Goal: Task Accomplishment & Management: Manage account settings

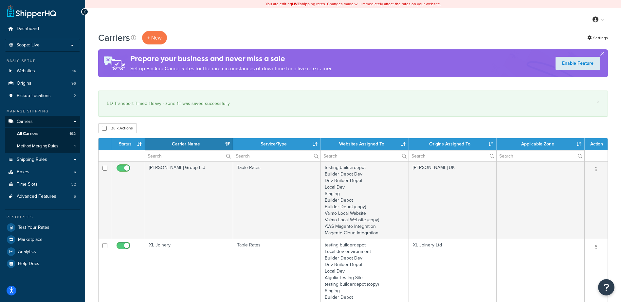
select select "15"
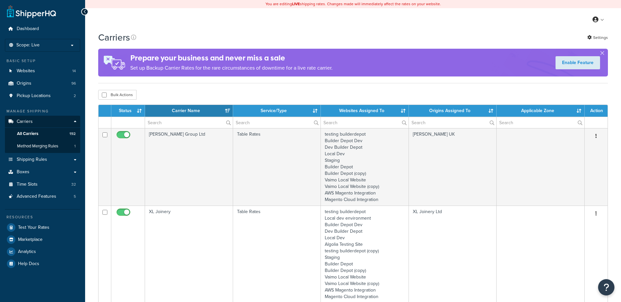
select select "15"
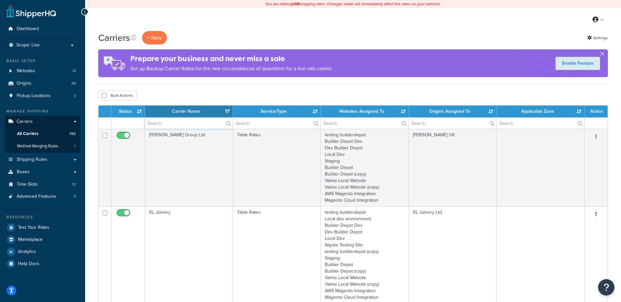
click at [156, 123] on input "text" at bounding box center [189, 123] width 88 height 11
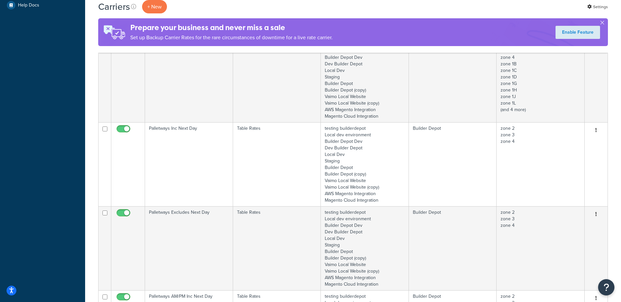
scroll to position [262, 0]
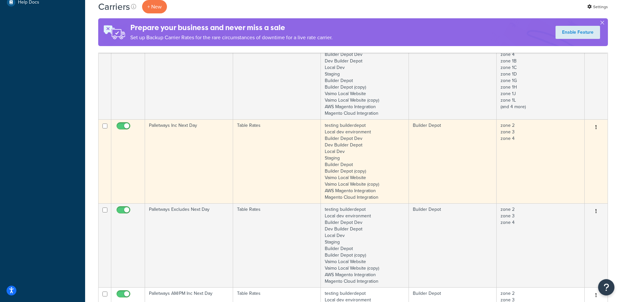
type input "pallet"
click at [208, 150] on td "Palletways Inc Next Day" at bounding box center [189, 161] width 88 height 84
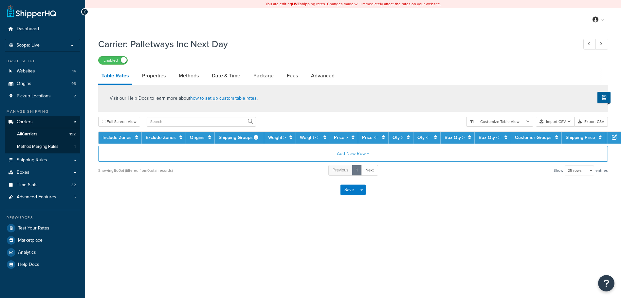
select select "25"
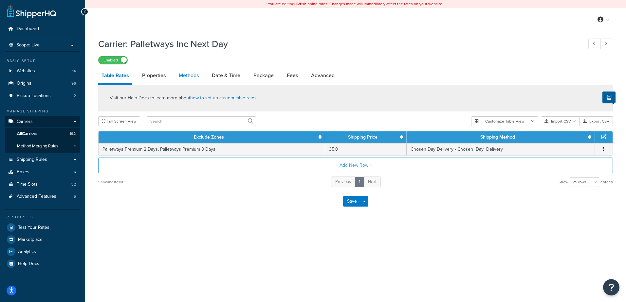
click at [190, 76] on link "Methods" at bounding box center [188, 76] width 27 height 16
select select "25"
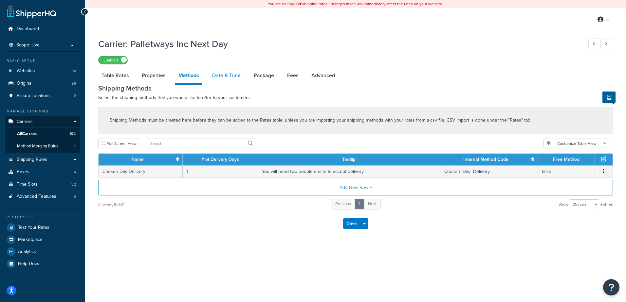
click at [226, 76] on link "Date & Time" at bounding box center [226, 76] width 35 height 16
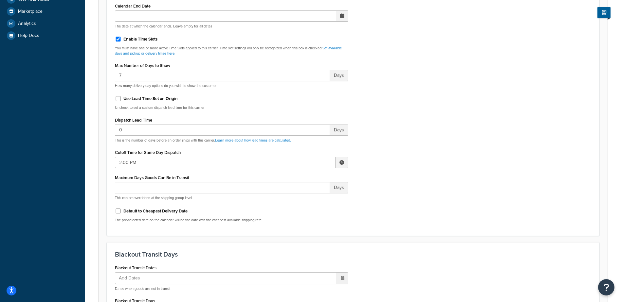
scroll to position [229, 0]
click at [344, 160] on span at bounding box center [342, 161] width 13 height 11
click at [294, 176] on span "▲" at bounding box center [293, 176] width 13 height 13
type input "3:00 PM"
click at [367, 179] on div "Include Delivery Date Information: No, just show shipping rates Show Calendar S…" at bounding box center [353, 73] width 486 height 308
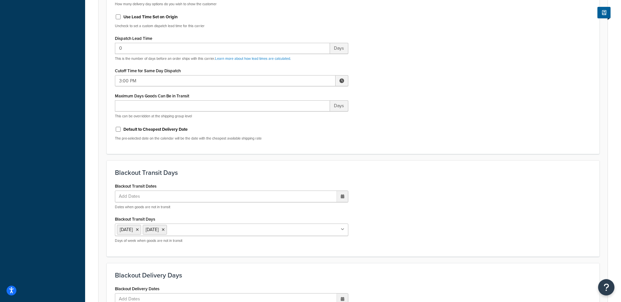
scroll to position [266, 0]
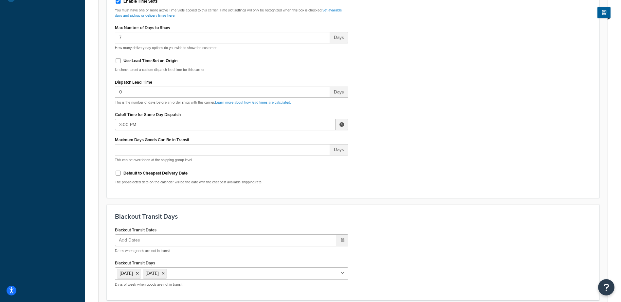
click at [342, 125] on span at bounding box center [341, 124] width 5 height 5
click at [375, 154] on div "Include Delivery Date Information: No, just show shipping rates Show Calendar S…" at bounding box center [353, 36] width 486 height 308
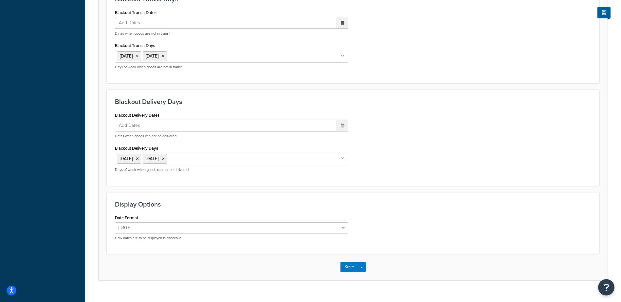
scroll to position [496, 0]
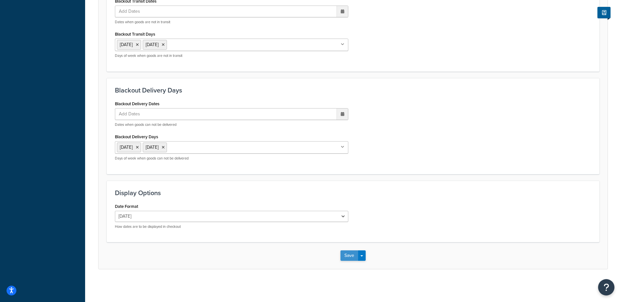
click at [348, 255] on button "Save" at bounding box center [349, 256] width 18 height 10
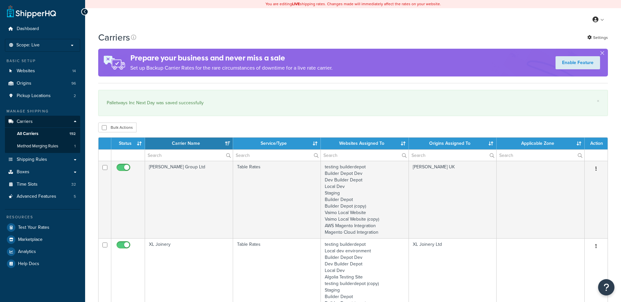
select select "15"
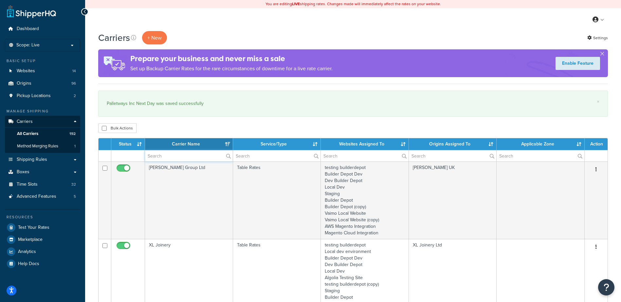
click at [163, 156] on input "text" at bounding box center [189, 156] width 88 height 11
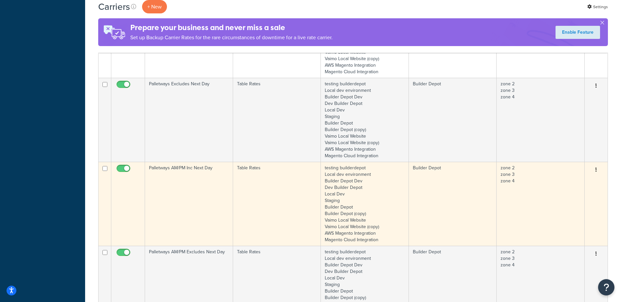
scroll to position [426, 0]
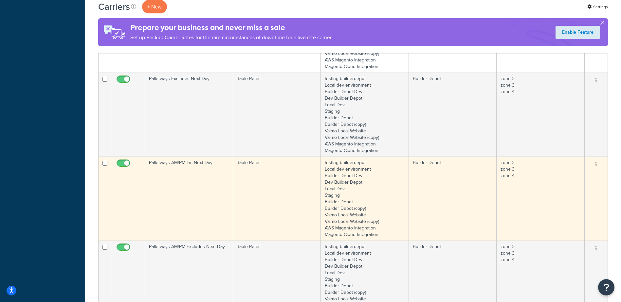
type input "palletways"
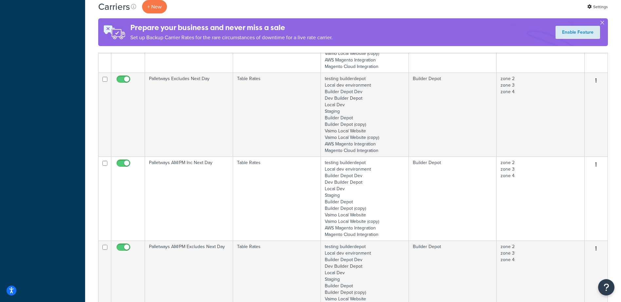
click at [191, 188] on td "Palletways AM/PM Inc Next Day" at bounding box center [189, 199] width 88 height 84
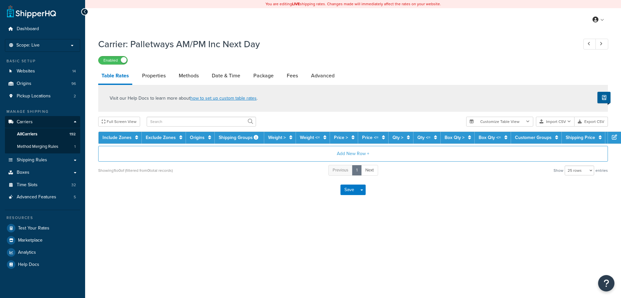
select select "25"
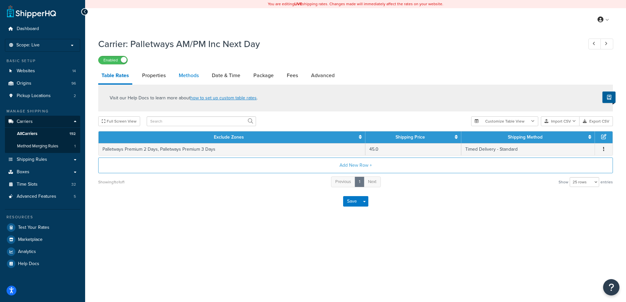
drag, startPoint x: 0, startPoint y: 0, endPoint x: 194, endPoint y: 76, distance: 208.9
click at [194, 76] on link "Methods" at bounding box center [188, 76] width 27 height 16
select select "25"
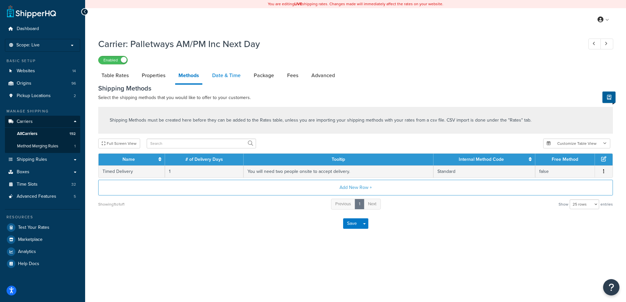
click at [229, 76] on link "Date & Time" at bounding box center [226, 76] width 35 height 16
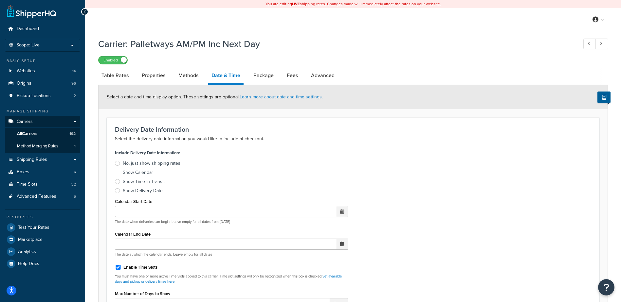
scroll to position [196, 0]
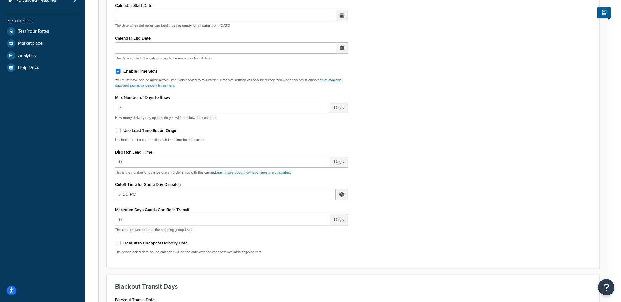
click at [342, 197] on span at bounding box center [342, 194] width 13 height 11
click at [292, 210] on span "▲" at bounding box center [293, 209] width 13 height 13
type input "3:00 PM"
click at [395, 206] on div "Include Delivery Date Information: No, just show shipping rates Show Calendar S…" at bounding box center [353, 106] width 486 height 308
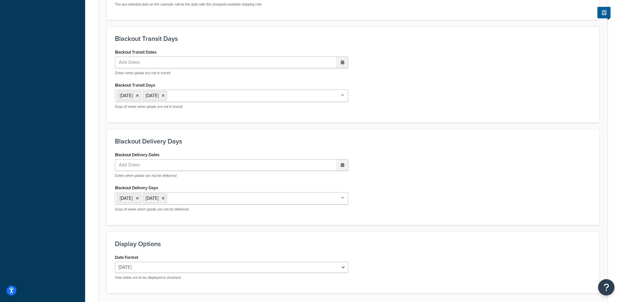
scroll to position [496, 0]
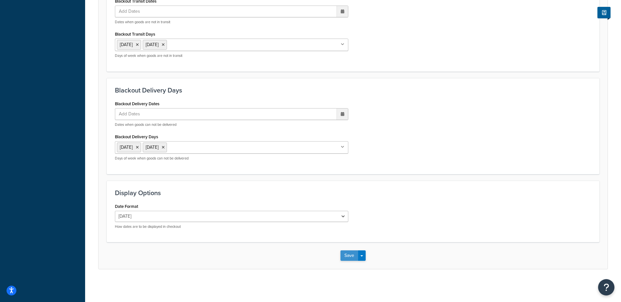
click at [344, 253] on button "Save" at bounding box center [349, 256] width 18 height 10
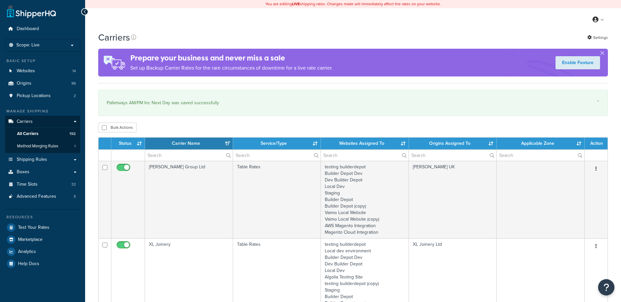
select select "15"
